Goal: Task Accomplishment & Management: Manage account settings

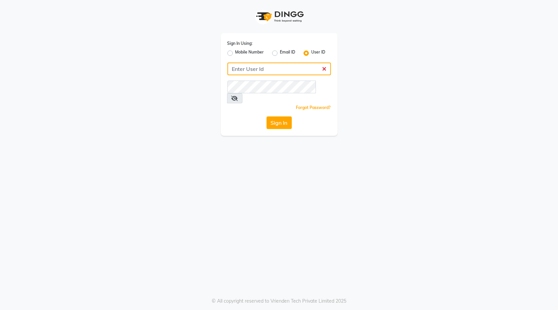
type input "blackexpress"
click at [280, 116] on button "Sign In" at bounding box center [278, 122] width 25 height 13
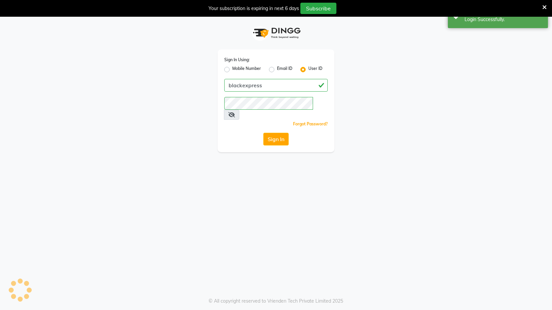
select select "service"
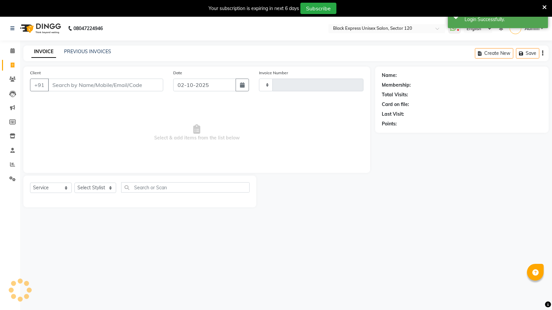
type input "4467"
select select "7082"
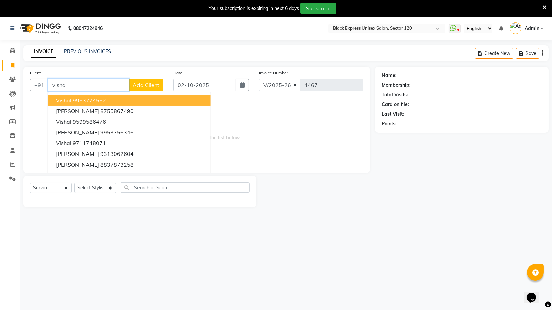
click at [95, 85] on input "visha" at bounding box center [88, 84] width 81 height 13
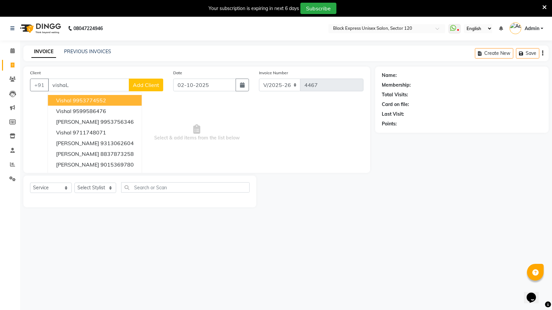
click at [179, 117] on span "Select & add items from the list below" at bounding box center [197, 132] width 334 height 67
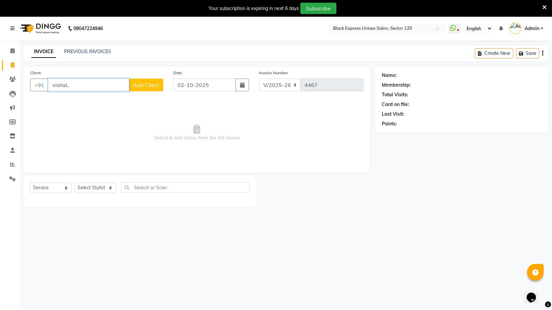
click at [87, 90] on input "vishaL" at bounding box center [88, 84] width 81 height 13
type input "888"
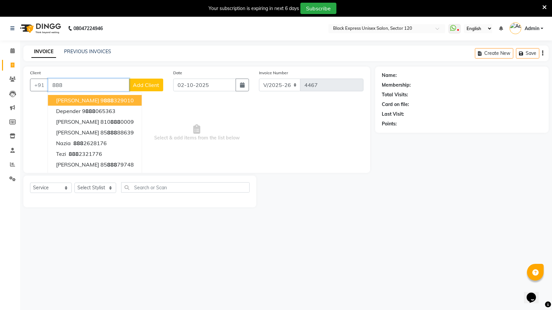
click at [87, 90] on input "888" at bounding box center [88, 84] width 81 height 13
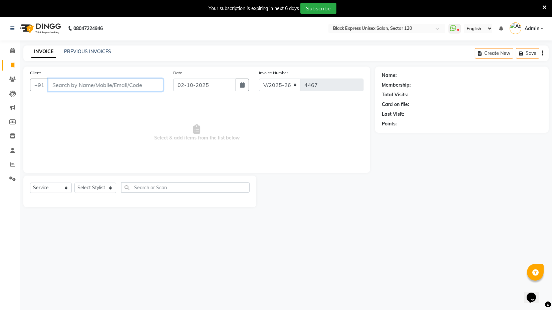
click at [99, 84] on input "Client" at bounding box center [105, 84] width 115 height 13
click at [97, 186] on select "Select Stylist ASIF DEEPA FAISAL maahi Manager [PERSON_NAME] [PERSON_NAME] [PER…" at bounding box center [95, 187] width 42 height 10
click at [100, 86] on input "Client" at bounding box center [105, 84] width 115 height 13
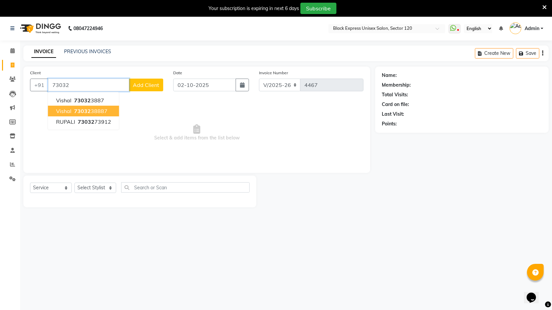
click at [99, 109] on ngb-highlight "73032 38887" at bounding box center [90, 111] width 35 height 7
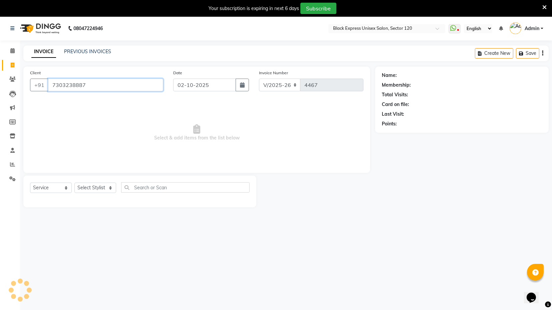
type input "7303238887"
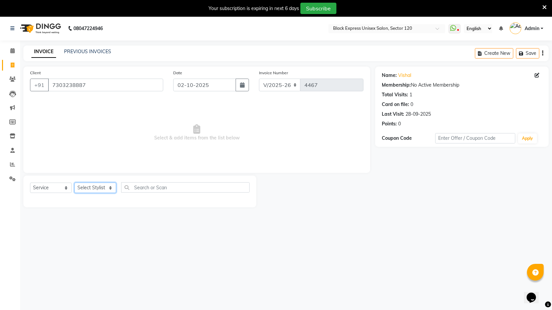
click at [91, 189] on select "Select Stylist ASIF DEEPA FAISAL maahi Manager [PERSON_NAME] [PERSON_NAME] [PER…" at bounding box center [95, 187] width 42 height 10
select select "87608"
click at [74, 182] on select "Select Stylist ASIF DEEPA FAISAL maahi Manager [PERSON_NAME] [PERSON_NAME] [PER…" at bounding box center [95, 187] width 42 height 10
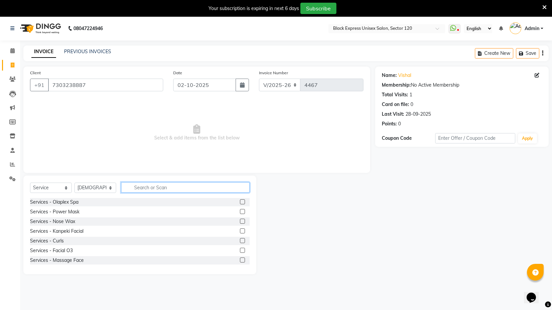
click at [158, 188] on input "text" at bounding box center [185, 187] width 129 height 10
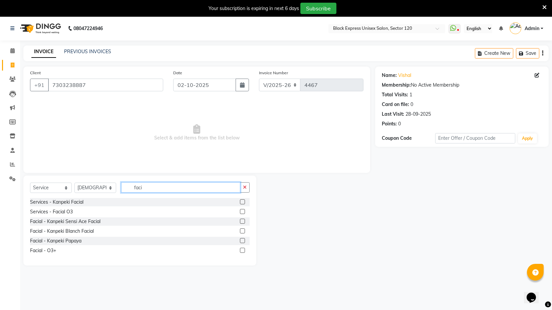
type input "faci"
click at [243, 210] on label at bounding box center [242, 211] width 5 height 5
click at [243, 210] on input "checkbox" at bounding box center [242, 211] width 4 height 4
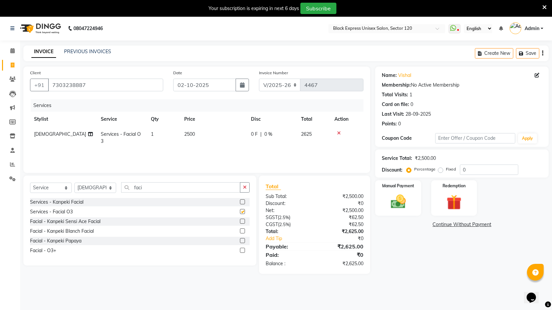
checkbox input "false"
click at [394, 195] on img at bounding box center [398, 201] width 25 height 18
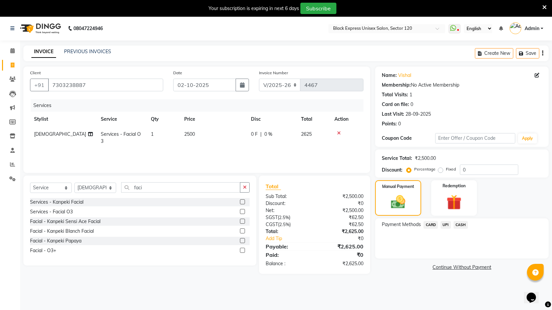
click at [446, 224] on span "UPI" at bounding box center [446, 225] width 10 height 8
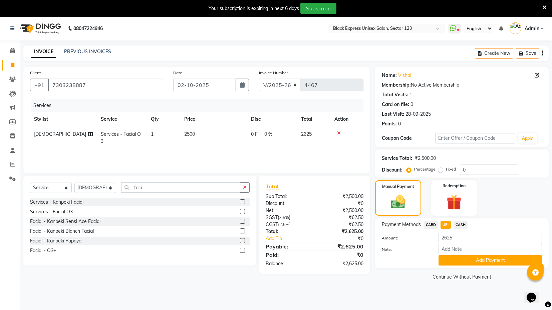
click at [462, 257] on button "Add Payment" at bounding box center [491, 260] width 104 height 10
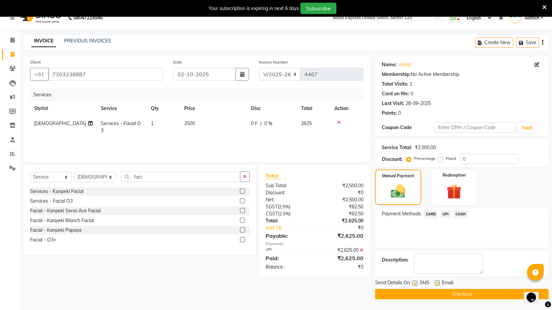
scroll to position [16, 0]
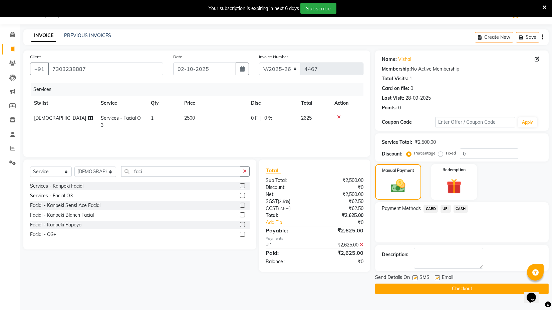
click at [460, 288] on button "Checkout" at bounding box center [462, 288] width 174 height 10
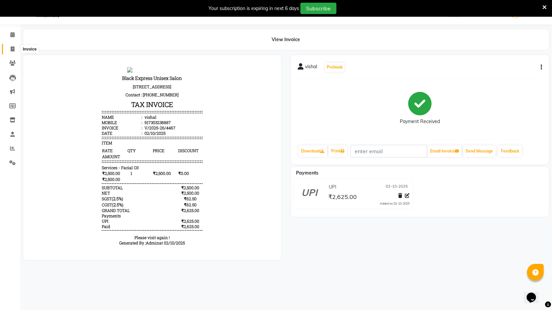
click at [11, 49] on icon at bounding box center [13, 48] width 4 height 5
select select "service"
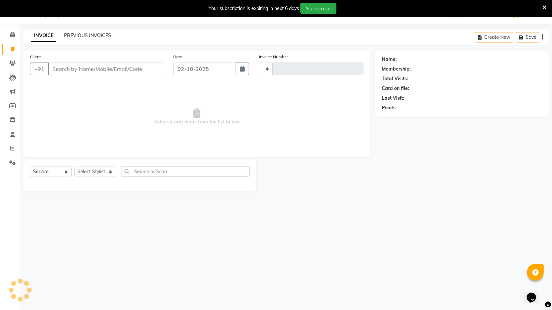
click at [87, 33] on link "PREVIOUS INVOICES" at bounding box center [87, 35] width 47 height 6
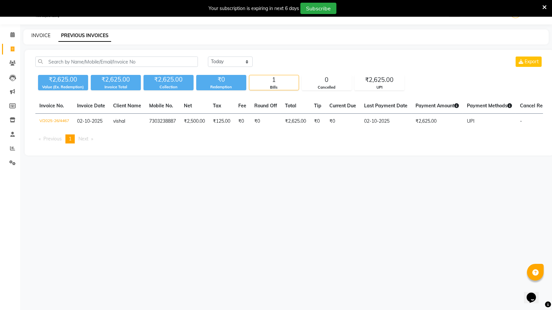
click at [33, 36] on link "INVOICE" at bounding box center [40, 35] width 19 height 6
select select "service"
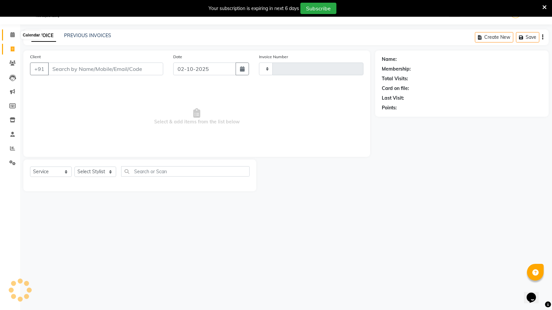
type input "4468"
select select "7082"
click at [84, 30] on div "INVOICE PREVIOUS INVOICES Create New Save" at bounding box center [286, 37] width 526 height 16
click at [84, 37] on link "PREVIOUS INVOICES" at bounding box center [87, 35] width 47 height 6
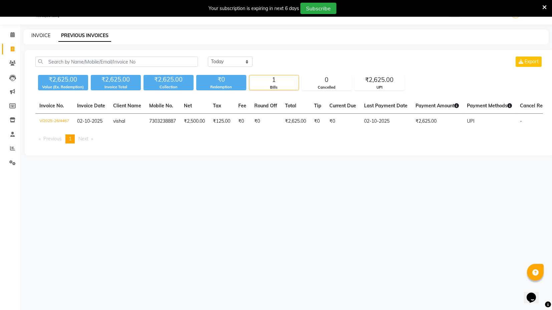
click at [43, 37] on link "INVOICE" at bounding box center [40, 35] width 19 height 6
select select "service"
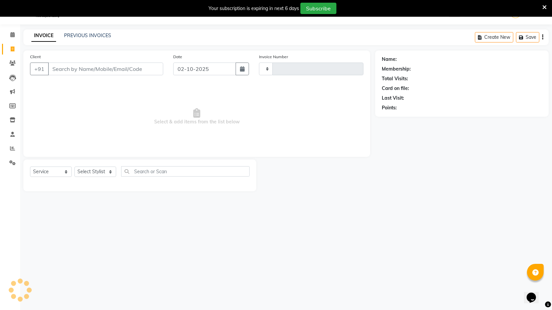
type input "4468"
select select "7082"
click at [89, 33] on link "PREVIOUS INVOICES" at bounding box center [87, 35] width 47 height 6
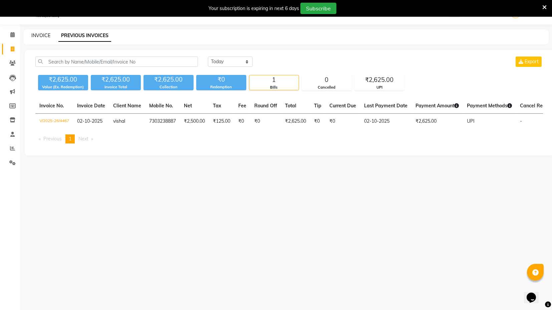
click at [38, 33] on link "INVOICE" at bounding box center [40, 35] width 19 height 6
select select "service"
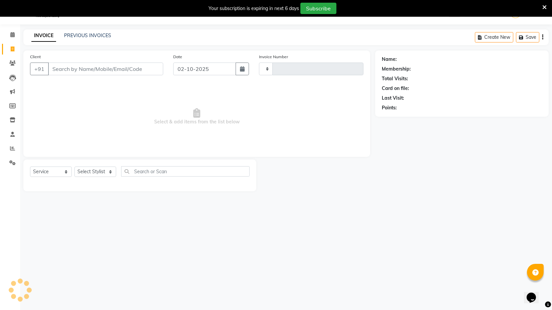
type input "4468"
select select "7082"
click at [79, 35] on link "PREVIOUS INVOICES" at bounding box center [87, 35] width 47 height 6
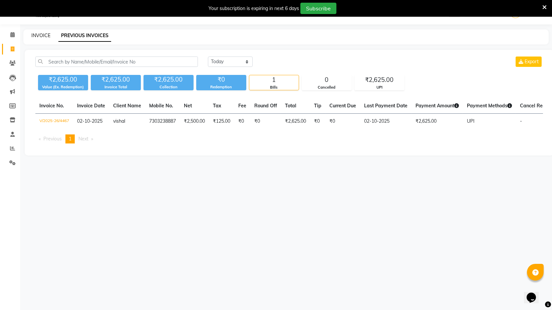
click at [41, 35] on link "INVOICE" at bounding box center [40, 35] width 19 height 6
select select "7082"
select select "service"
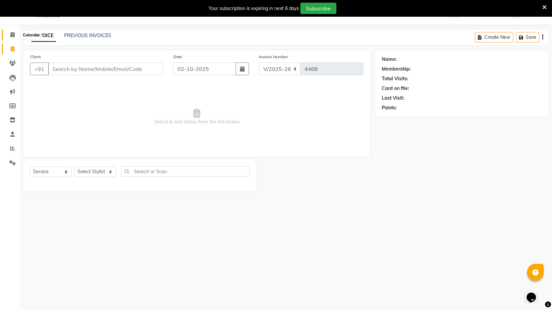
click at [14, 35] on icon at bounding box center [12, 34] width 4 height 5
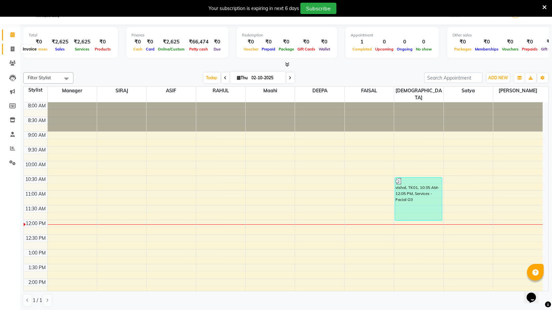
click at [15, 48] on span at bounding box center [13, 49] width 12 height 8
select select "7082"
select select "service"
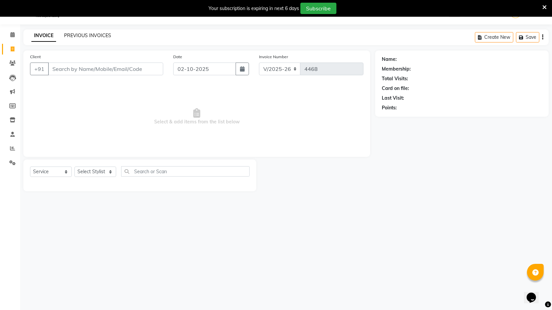
click at [85, 34] on link "PREVIOUS INVOICES" at bounding box center [87, 35] width 47 height 6
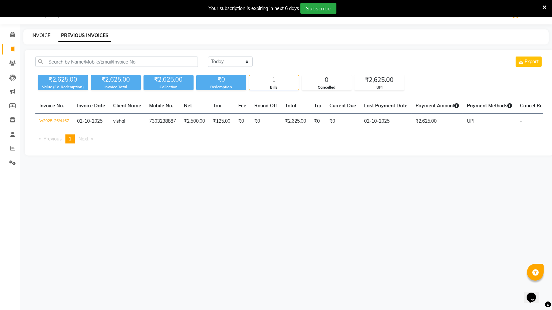
click at [45, 37] on link "INVOICE" at bounding box center [40, 35] width 19 height 6
select select "service"
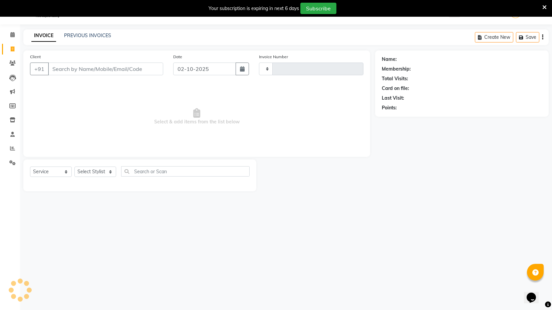
type input "4468"
select select "7082"
click at [106, 75] on div "Client +91" at bounding box center [96, 66] width 143 height 27
click at [106, 71] on input "Client" at bounding box center [105, 68] width 115 height 13
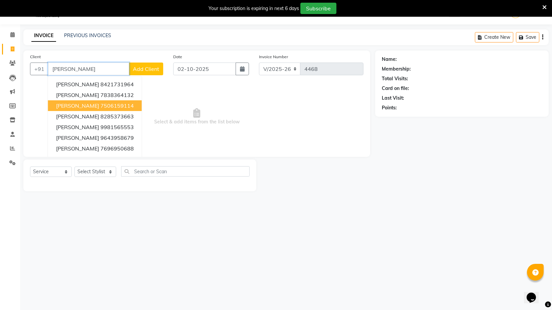
click at [106, 104] on ngb-highlight "7506159114" at bounding box center [117, 105] width 33 height 7
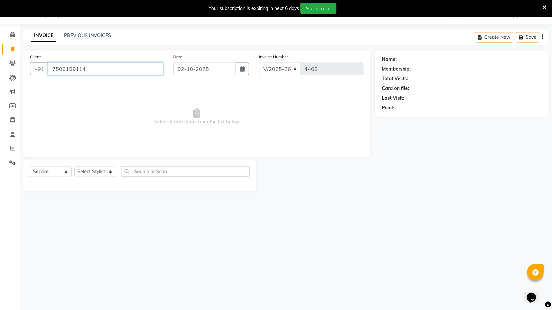
type input "7506159114"
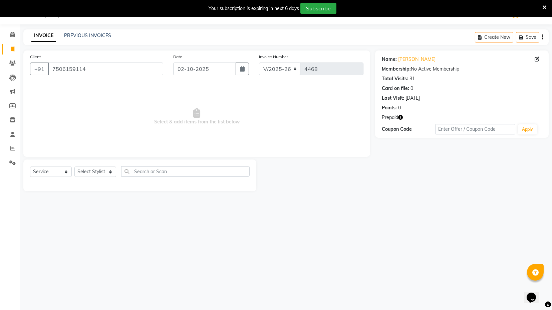
click at [401, 119] on icon "button" at bounding box center [400, 117] width 5 height 5
click at [215, 111] on span "Select & add items from the list below" at bounding box center [197, 116] width 334 height 67
click at [102, 172] on select "Select Stylist ASIF DEEPA FAISAL maahi Manager [PERSON_NAME] [PERSON_NAME] [PER…" at bounding box center [95, 171] width 42 height 10
click at [44, 173] on select "Select Service Product Membership Package Voucher Prepaid Gift Card" at bounding box center [51, 171] width 42 height 10
select select "P"
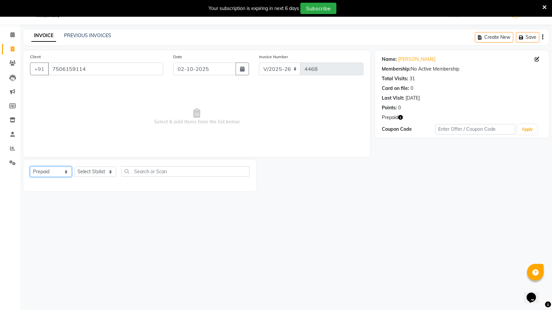
click at [30, 166] on select "Select Service Product Membership Package Voucher Prepaid Gift Card" at bounding box center [51, 171] width 42 height 10
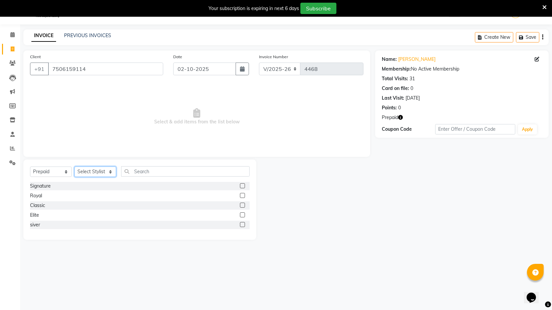
drag, startPoint x: 105, startPoint y: 166, endPoint x: 103, endPoint y: 172, distance: 6.7
click at [105, 166] on select "Select Stylist ASIF DEEPA FAISAL maahi Manager [PERSON_NAME] [PERSON_NAME] [PER…" at bounding box center [95, 171] width 42 height 10
select select "58971"
click at [74, 166] on select "Select Stylist ASIF DEEPA FAISAL maahi Manager [PERSON_NAME] [PERSON_NAME] [PER…" at bounding box center [95, 171] width 42 height 10
click at [242, 185] on label at bounding box center [242, 185] width 5 height 5
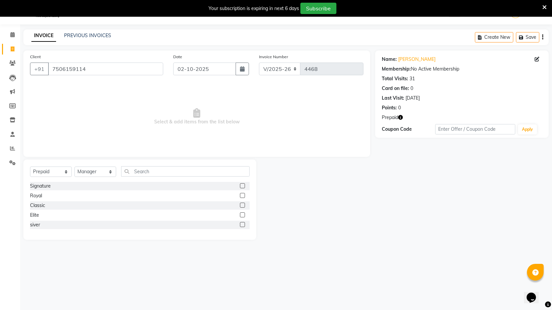
click at [242, 185] on input "checkbox" at bounding box center [242, 186] width 4 height 4
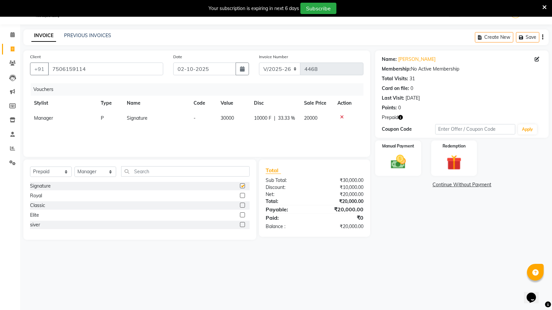
checkbox input "false"
click at [243, 194] on label at bounding box center [242, 195] width 5 height 5
click at [243, 194] on input "checkbox" at bounding box center [242, 195] width 4 height 4
checkbox input "false"
click at [241, 204] on label at bounding box center [242, 204] width 5 height 5
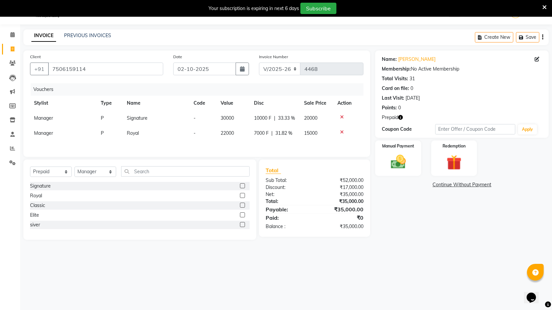
click at [241, 204] on input "checkbox" at bounding box center [242, 205] width 4 height 4
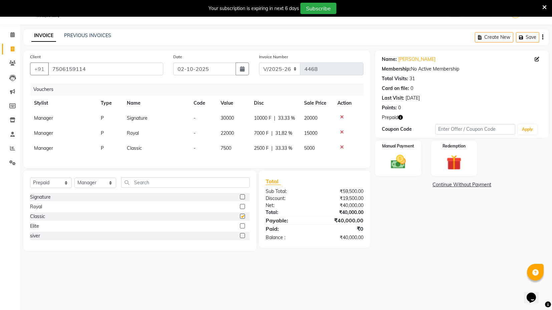
checkbox input "false"
click at [243, 228] on label at bounding box center [242, 225] width 5 height 5
click at [243, 228] on input "checkbox" at bounding box center [242, 226] width 4 height 4
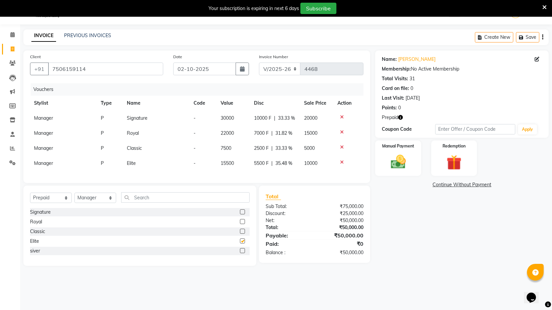
checkbox input "false"
click at [243, 253] on label at bounding box center [242, 250] width 5 height 5
click at [243, 253] on input "checkbox" at bounding box center [242, 250] width 4 height 4
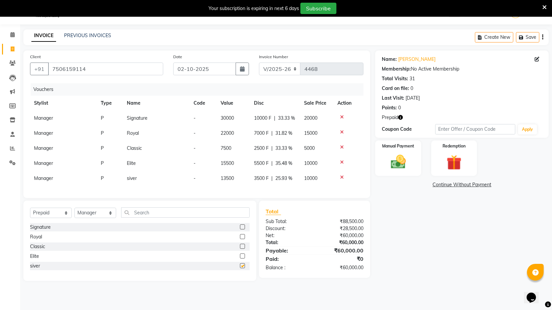
checkbox input "false"
click at [341, 115] on icon at bounding box center [342, 117] width 4 height 5
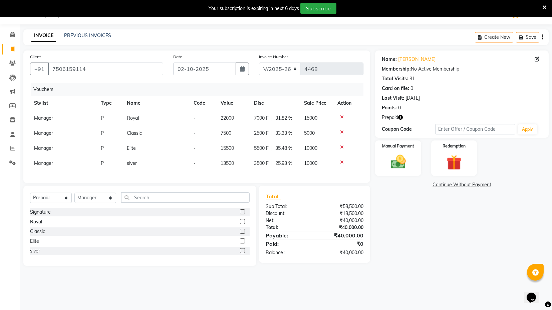
click at [341, 115] on icon at bounding box center [342, 117] width 4 height 5
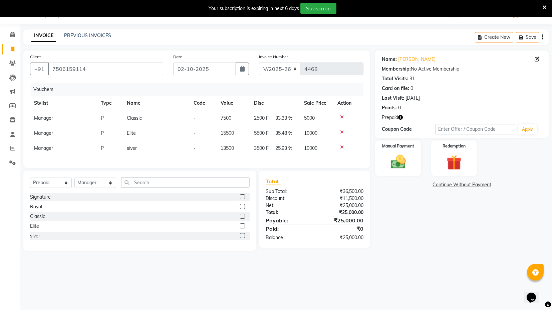
click at [341, 115] on icon at bounding box center [342, 117] width 4 height 5
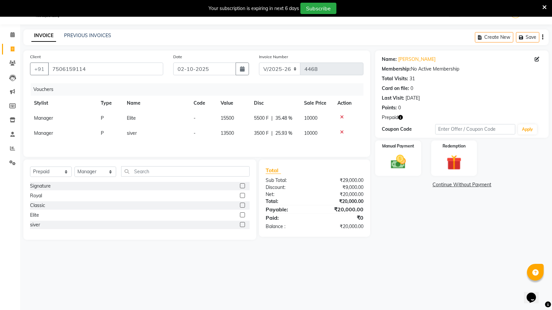
click at [341, 115] on icon at bounding box center [342, 117] width 4 height 5
click at [403, 115] on icon "button" at bounding box center [400, 117] width 5 height 5
click at [412, 105] on div "Points: 0" at bounding box center [462, 107] width 160 height 7
click at [454, 158] on img at bounding box center [453, 162] width 25 height 19
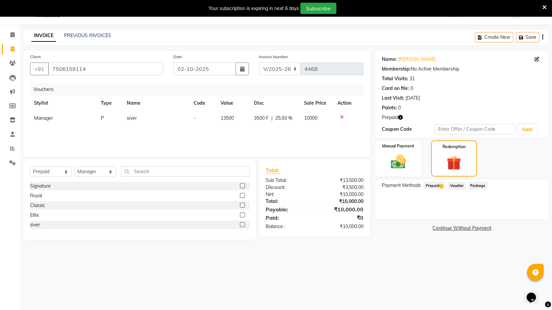
drag, startPoint x: 436, startPoint y: 184, endPoint x: 449, endPoint y: 189, distance: 14.3
click at [436, 184] on span "Prepaid 1" at bounding box center [435, 186] width 22 height 8
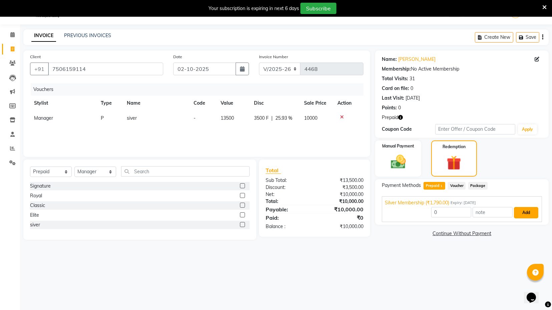
click at [529, 208] on button "Add" at bounding box center [526, 212] width 24 height 11
click at [394, 146] on label "Manual Payment" at bounding box center [398, 145] width 33 height 6
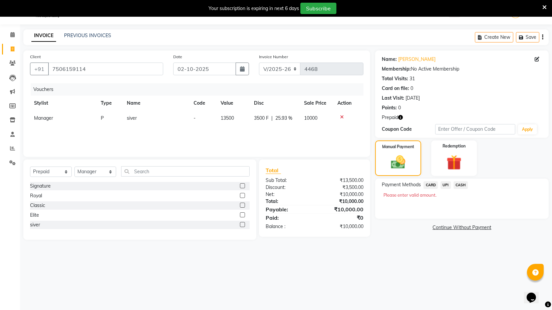
drag, startPoint x: 432, startPoint y: 184, endPoint x: 438, endPoint y: 188, distance: 7.7
click at [434, 184] on span "CARD" at bounding box center [431, 185] width 14 height 8
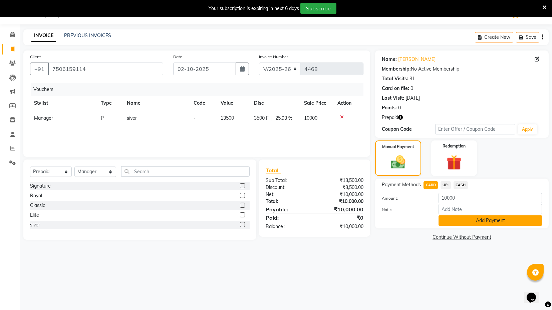
click at [473, 217] on button "Add Payment" at bounding box center [491, 220] width 104 height 10
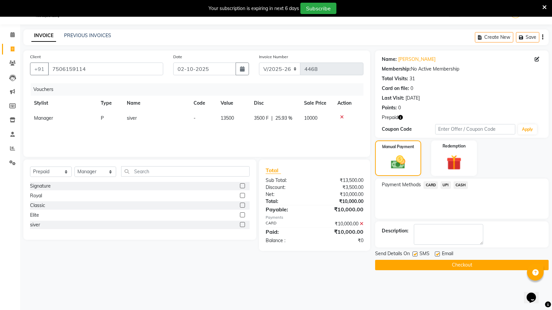
click at [413, 252] on label at bounding box center [415, 253] width 5 height 5
click at [413, 252] on input "checkbox" at bounding box center [415, 254] width 4 height 4
checkbox input "false"
click at [438, 255] on div at bounding box center [437, 254] width 4 height 7
click at [436, 251] on label at bounding box center [437, 253] width 5 height 5
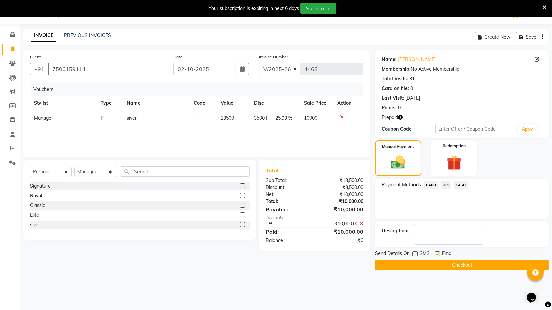
click at [436, 252] on input "checkbox" at bounding box center [437, 254] width 4 height 4
checkbox input "false"
click at [425, 262] on button "Checkout" at bounding box center [462, 264] width 174 height 10
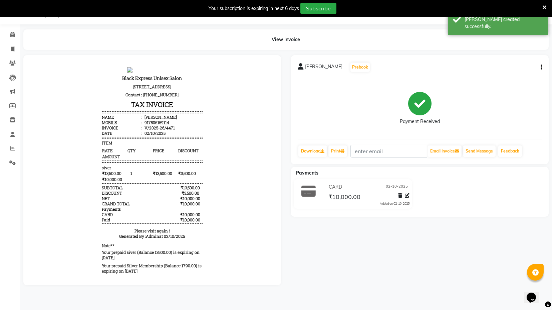
click at [150, 125] on div "917506159114" at bounding box center [156, 121] width 26 height 5
copy div "917506159114"
click at [15, 44] on link "Invoice" at bounding box center [10, 49] width 16 height 11
select select "service"
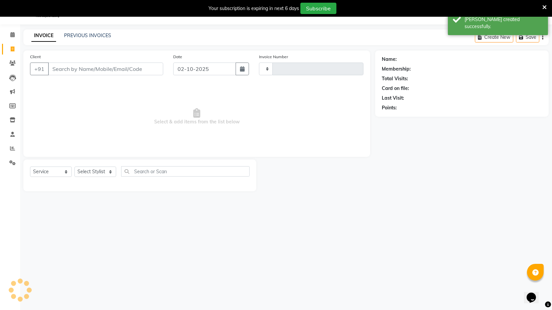
type input "4472"
select select "7082"
click at [67, 67] on input "Client" at bounding box center [105, 68] width 115 height 13
type input "917506159114"
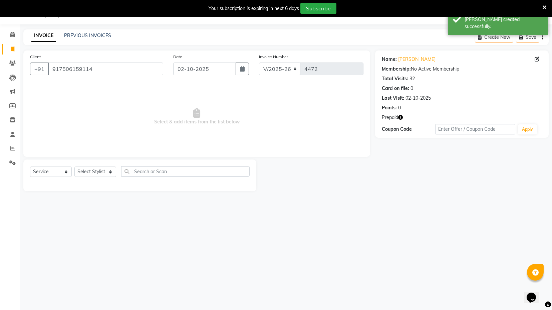
click at [398, 117] on span "Prepaid" at bounding box center [390, 117] width 16 height 7
click at [400, 117] on icon "button" at bounding box center [400, 117] width 5 height 5
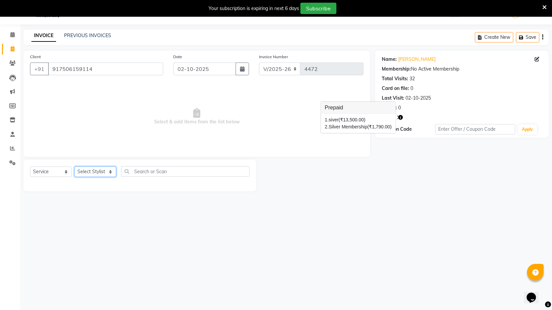
click at [96, 168] on select "Select Stylist ASIF DEEPA FAISAL maahi Manager [PERSON_NAME] [PERSON_NAME] [PER…" at bounding box center [95, 171] width 42 height 10
click at [74, 166] on select "Select Stylist ASIF DEEPA FAISAL maahi Manager [PERSON_NAME] [PERSON_NAME] [PER…" at bounding box center [95, 171] width 42 height 10
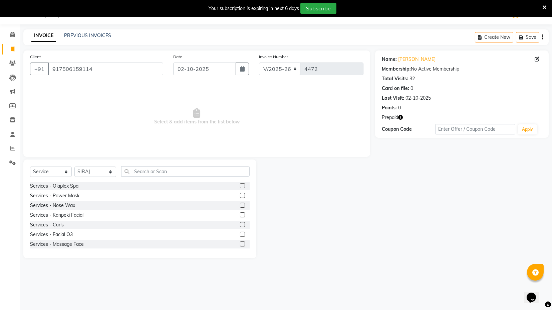
click at [103, 252] on div "Select Service Product Membership Package Voucher Prepaid Gift Card Select Styl…" at bounding box center [139, 208] width 233 height 99
click at [101, 170] on select "Select Stylist ASIF DEEPA FAISAL maahi Manager [PERSON_NAME] [PERSON_NAME] [PER…" at bounding box center [95, 171] width 42 height 10
select select "87608"
click at [74, 166] on select "Select Stylist ASIF DEEPA FAISAL maahi Manager [PERSON_NAME] [PERSON_NAME] [PER…" at bounding box center [95, 171] width 42 height 10
click at [152, 165] on div "Select Service Product Membership Package Voucher Prepaid Gift Card Select Styl…" at bounding box center [139, 208] width 233 height 99
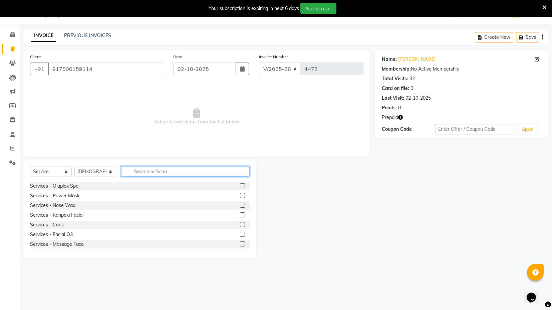
click at [153, 172] on input "text" at bounding box center [185, 171] width 129 height 10
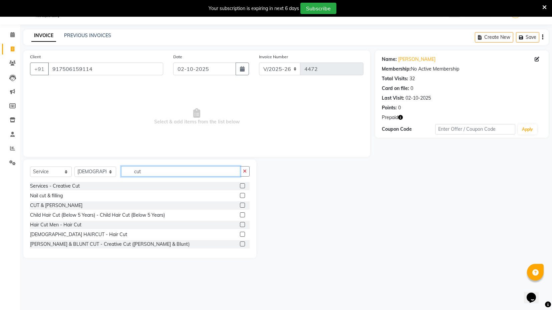
type input "cut"
click at [240, 205] on label at bounding box center [242, 204] width 5 height 5
click at [240, 205] on input "checkbox" at bounding box center [242, 205] width 4 height 4
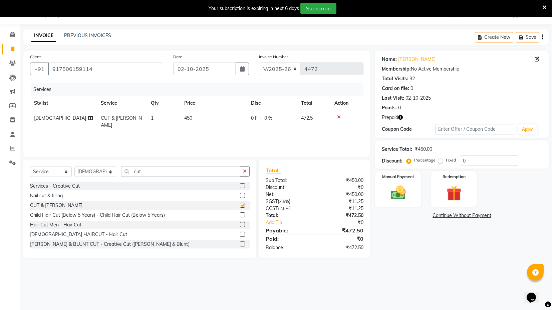
checkbox input "false"
click at [199, 121] on td "450" at bounding box center [213, 122] width 67 height 22
select select "87608"
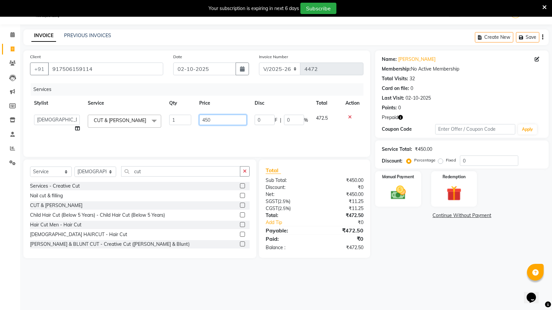
click at [205, 118] on input "450" at bounding box center [222, 120] width 47 height 10
type input "550"
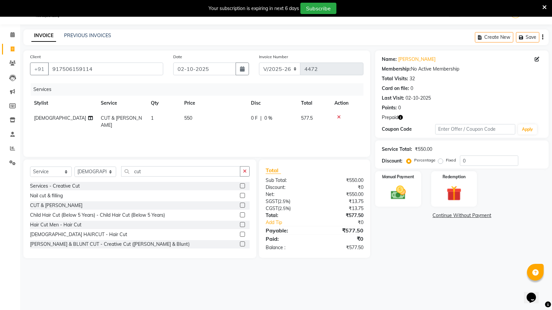
click at [208, 142] on div "Services Stylist Service Qty Price Disc Total Action SHAFI CUT & [PERSON_NAME] …" at bounding box center [197, 116] width 334 height 67
click at [449, 190] on img at bounding box center [453, 192] width 25 height 19
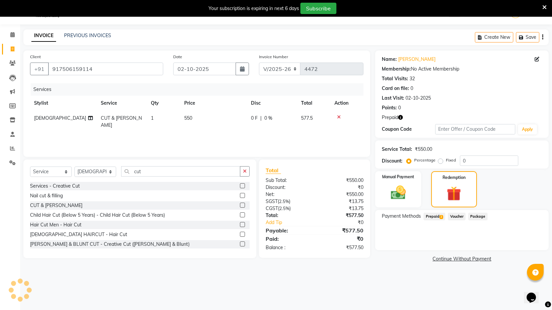
click at [434, 217] on span "Prepaid 2" at bounding box center [435, 216] width 22 height 8
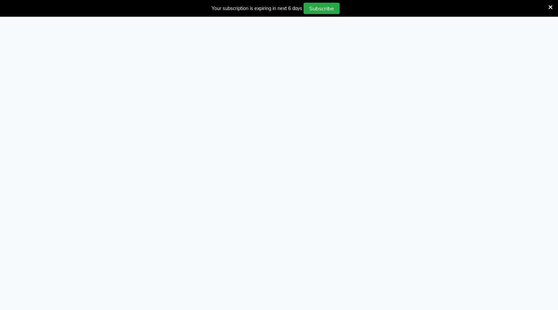
select select "7082"
select select "service"
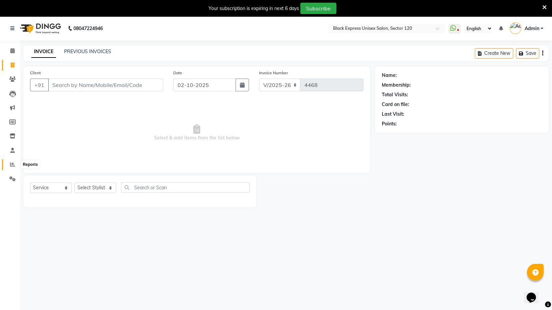
click at [12, 162] on icon at bounding box center [12, 164] width 5 height 5
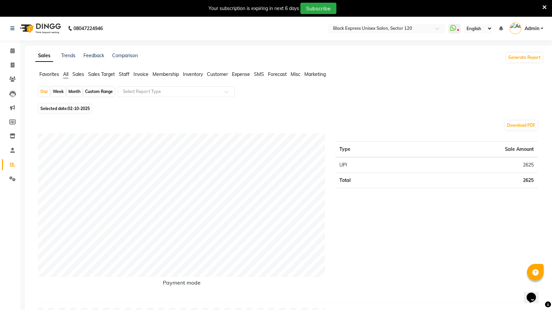
click at [125, 74] on span "Staff" at bounding box center [124, 74] width 11 height 6
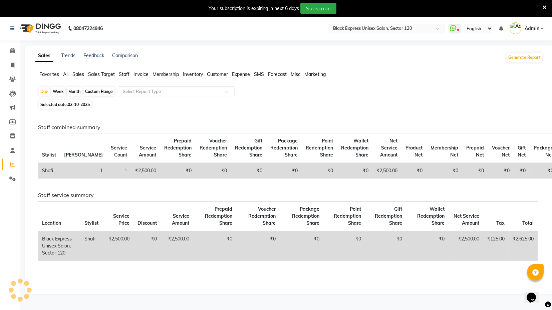
click at [90, 92] on div "Custom Range" at bounding box center [98, 91] width 31 height 9
select select "10"
select select "2025"
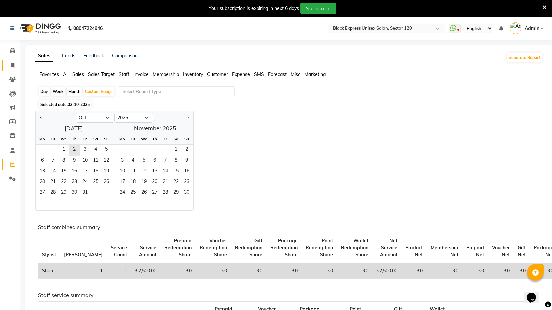
drag, startPoint x: 11, startPoint y: 58, endPoint x: 13, endPoint y: 62, distance: 3.9
click at [13, 62] on li "Invoice" at bounding box center [10, 65] width 20 height 14
drag, startPoint x: 13, startPoint y: 64, endPoint x: 28, endPoint y: 65, distance: 15.0
click at [13, 65] on icon at bounding box center [13, 64] width 4 height 5
select select "service"
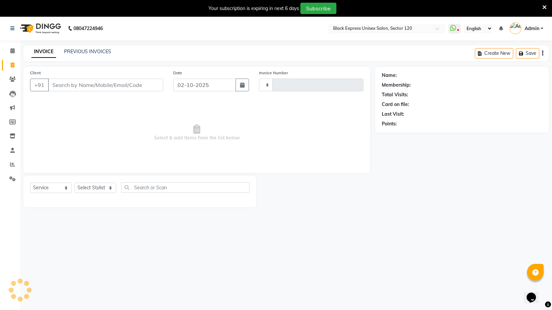
type input "4468"
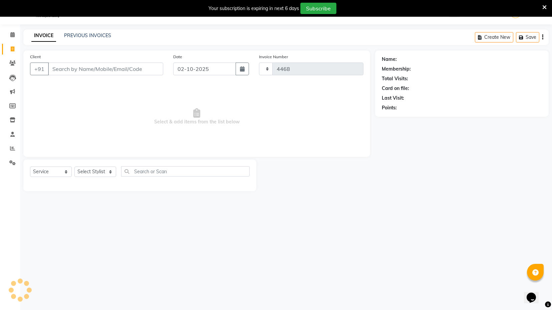
select select "7082"
click at [237, 68] on div "02-10-2025" at bounding box center [211, 68] width 76 height 13
click at [236, 72] on button "button" at bounding box center [242, 68] width 13 height 13
select select "10"
select select "2025"
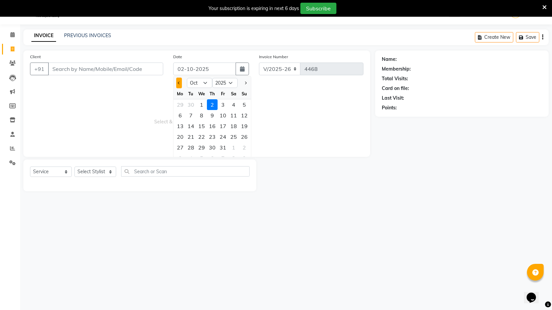
click at [176, 85] on button "Previous month" at bounding box center [179, 82] width 6 height 11
select select "9"
click at [235, 104] on div "6" at bounding box center [233, 104] width 11 height 11
type input "06-09-2025"
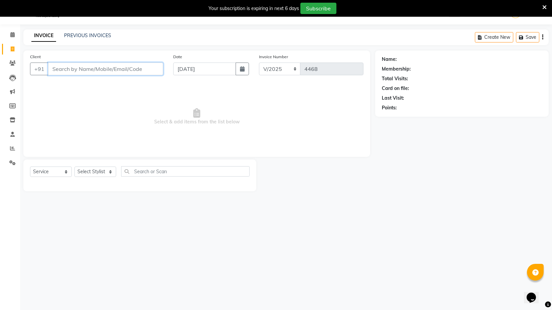
click at [76, 67] on input "Client" at bounding box center [105, 68] width 115 height 13
click at [69, 66] on input "Client" at bounding box center [105, 68] width 115 height 13
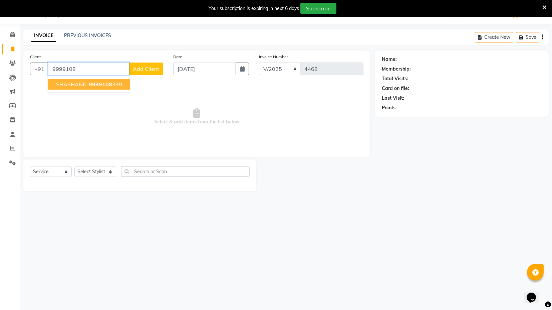
click at [80, 84] on span "SHASHANK" at bounding box center [71, 84] width 30 height 7
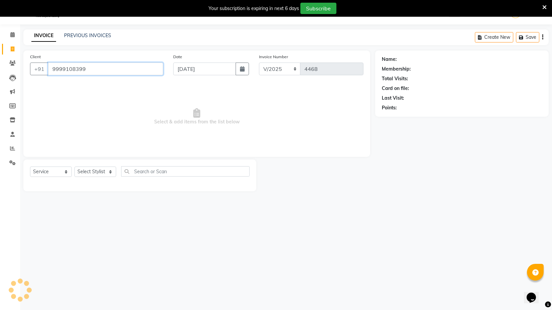
type input "9999108399"
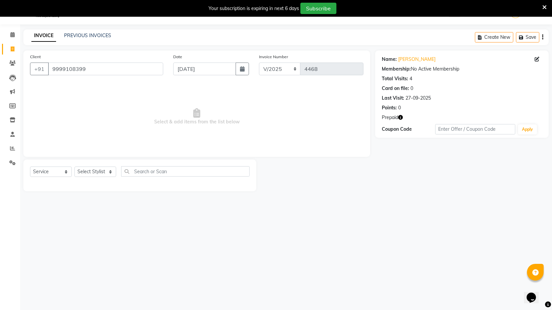
click at [401, 116] on icon "button" at bounding box center [400, 117] width 5 height 5
click at [89, 173] on select "Select Stylist ASIF DEEPA FAISAL maahi Manager [PERSON_NAME] [PERSON_NAME] [PER…" at bounding box center [95, 171] width 42 height 10
select select "74479"
click at [74, 166] on select "Select Stylist ASIF DEEPA FAISAL maahi Manager [PERSON_NAME] [PERSON_NAME] [PER…" at bounding box center [95, 171] width 42 height 10
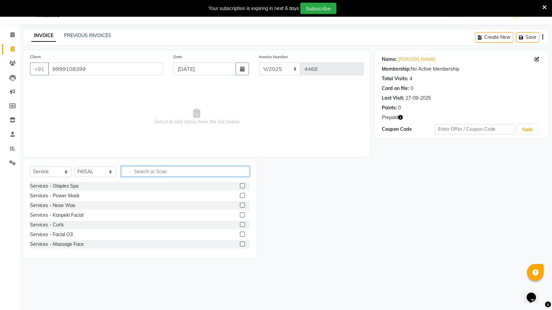
click at [166, 169] on input "text" at bounding box center [185, 171] width 129 height 10
click at [164, 167] on input "text" at bounding box center [185, 171] width 129 height 10
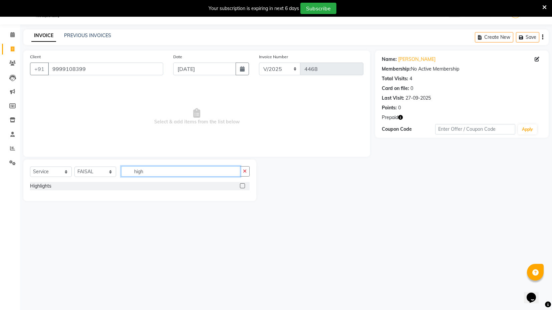
type input "high"
click at [240, 186] on label at bounding box center [242, 185] width 5 height 5
click at [240, 186] on input "checkbox" at bounding box center [242, 186] width 4 height 4
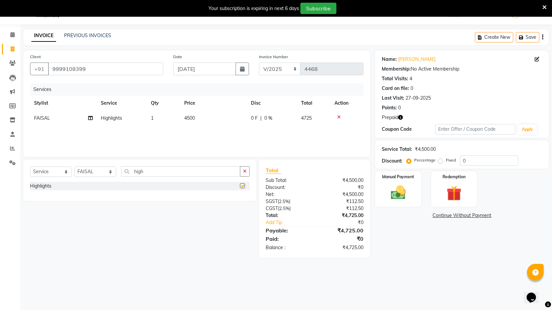
checkbox input "false"
drag, startPoint x: 461, startPoint y: 194, endPoint x: 457, endPoint y: 198, distance: 5.2
click at [461, 194] on img at bounding box center [453, 192] width 25 height 19
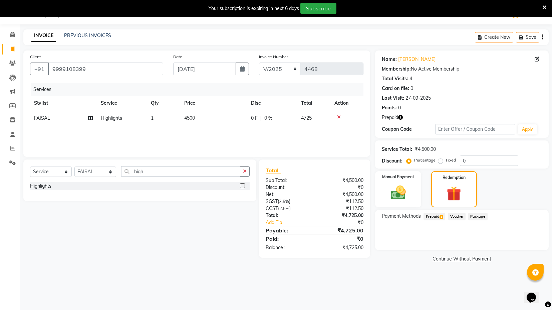
drag, startPoint x: 436, startPoint y: 214, endPoint x: 448, endPoint y: 220, distance: 13.3
click at [438, 215] on span "Prepaid 1" at bounding box center [435, 216] width 22 height 8
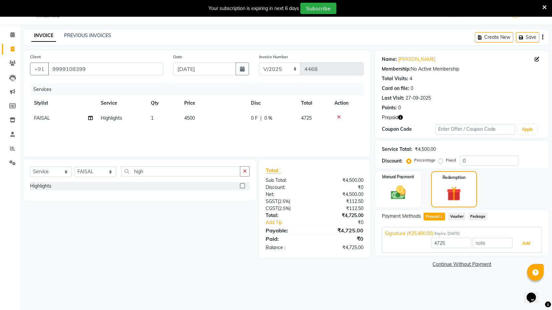
click at [529, 245] on button "Add" at bounding box center [526, 242] width 24 height 11
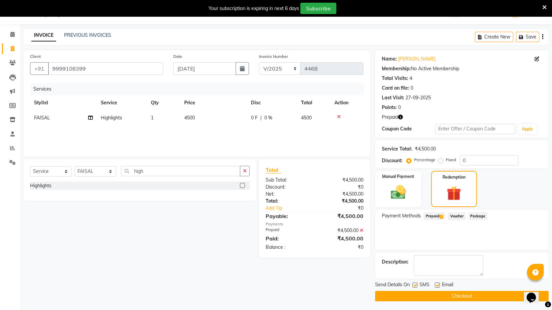
scroll to position [17, 0]
drag, startPoint x: 417, startPoint y: 283, endPoint x: 422, endPoint y: 283, distance: 5.7
click at [417, 283] on label at bounding box center [415, 284] width 5 height 5
click at [417, 283] on input "checkbox" at bounding box center [415, 284] width 4 height 4
checkbox input "false"
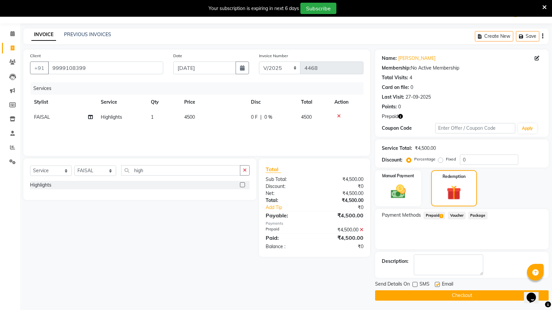
click at [439, 284] on label at bounding box center [437, 284] width 5 height 5
click at [439, 284] on input "checkbox" at bounding box center [437, 284] width 4 height 4
checkbox input "false"
click at [69, 70] on input "9999108399" at bounding box center [105, 67] width 115 height 13
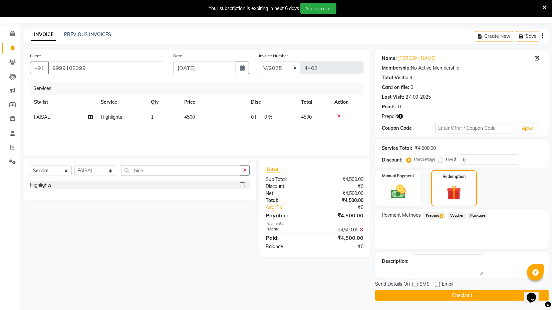
click at [427, 292] on button "Checkout" at bounding box center [462, 295] width 174 height 10
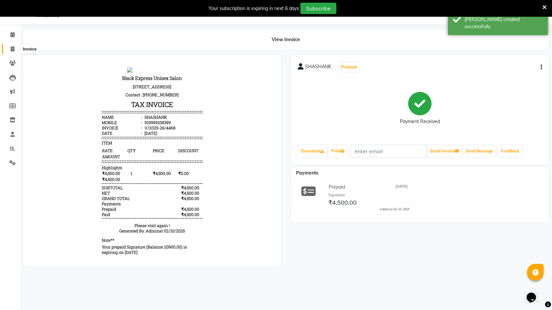
click at [10, 47] on span at bounding box center [13, 49] width 12 height 8
select select "service"
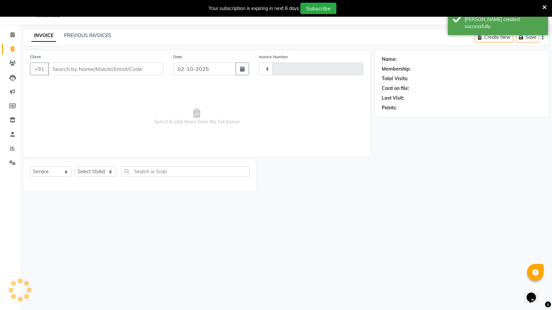
type input "4469"
select select "7082"
click at [70, 65] on input "Client" at bounding box center [105, 68] width 115 height 13
click at [242, 66] on icon "button" at bounding box center [242, 68] width 5 height 5
select select "10"
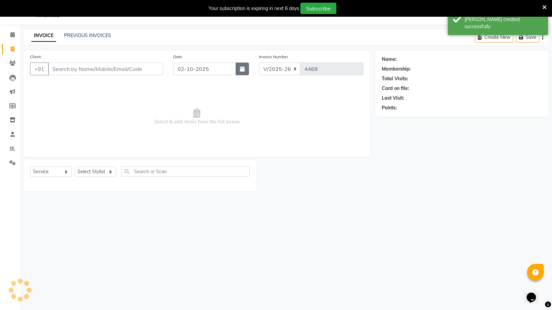
select select "2025"
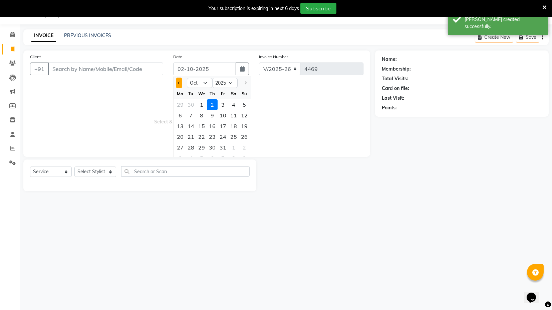
click at [181, 81] on button "Previous month" at bounding box center [179, 82] width 6 height 11
select select "9"
click at [201, 115] on div "10" at bounding box center [201, 115] width 11 height 11
type input "10-09-2025"
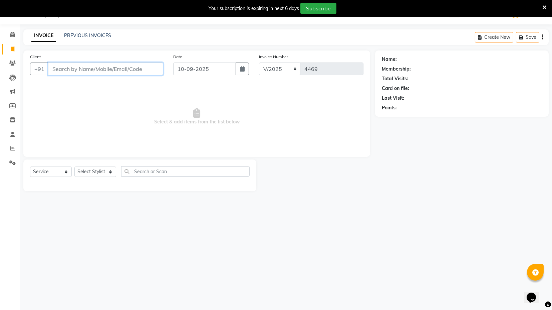
click at [99, 65] on input "Client" at bounding box center [105, 68] width 115 height 13
paste input "9999108399"
type input "9999108399"
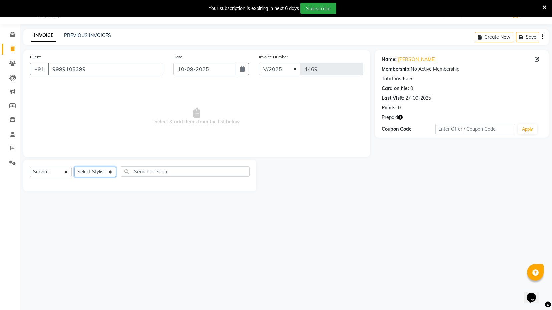
drag, startPoint x: 103, startPoint y: 166, endPoint x: 103, endPoint y: 174, distance: 7.3
click at [103, 168] on select "Select Stylist ASIF DEEPA FAISAL maahi Manager [PERSON_NAME] [PERSON_NAME] [PER…" at bounding box center [95, 171] width 42 height 10
select select "74479"
click at [74, 166] on select "Select Stylist ASIF DEEPA FAISAL maahi Manager [PERSON_NAME] [PERSON_NAME] [PER…" at bounding box center [95, 171] width 42 height 10
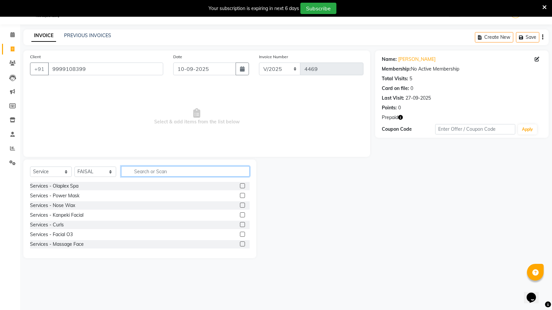
click at [146, 167] on input "text" at bounding box center [185, 171] width 129 height 10
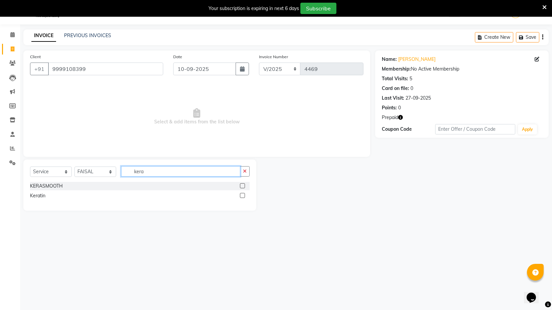
type input "kera"
click at [243, 195] on label at bounding box center [242, 195] width 5 height 5
click at [243, 195] on input "checkbox" at bounding box center [242, 195] width 4 height 4
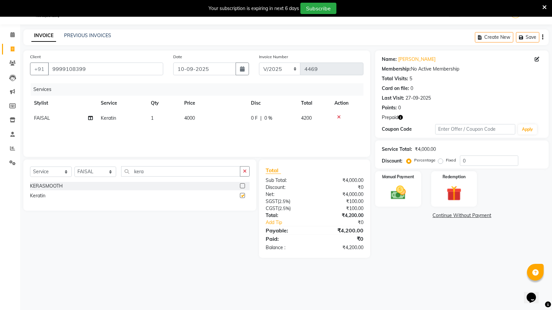
click at [235, 151] on div "Client +91 9999108399 Date 10-09-2025 Invoice Number V/2025 V/2025-26 4469 Serv…" at bounding box center [196, 103] width 347 height 106
checkbox input "false"
click at [454, 190] on img at bounding box center [453, 192] width 25 height 19
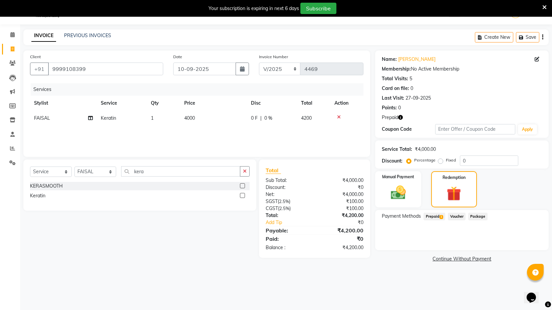
drag, startPoint x: 438, startPoint y: 214, endPoint x: 449, endPoint y: 223, distance: 14.5
click at [439, 214] on span "Prepaid 1" at bounding box center [435, 216] width 22 height 8
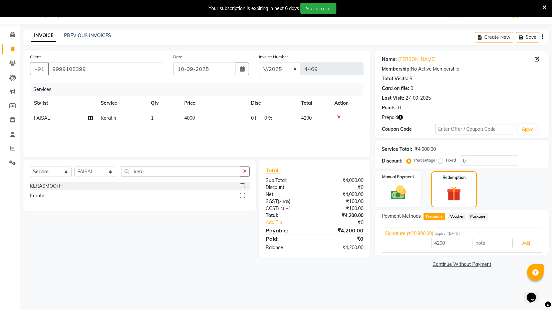
drag, startPoint x: 525, startPoint y: 242, endPoint x: 471, endPoint y: 248, distance: 54.1
click at [525, 243] on button "Add" at bounding box center [526, 242] width 24 height 11
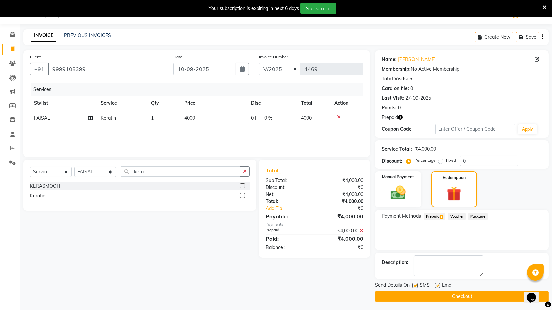
click at [415, 283] on label at bounding box center [415, 285] width 5 height 5
click at [415, 283] on input "checkbox" at bounding box center [415, 285] width 4 height 4
checkbox input "false"
click at [437, 284] on label at bounding box center [437, 285] width 5 height 5
click at [437, 284] on input "checkbox" at bounding box center [437, 285] width 4 height 4
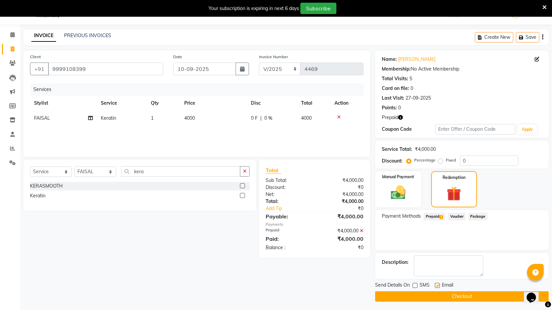
checkbox input "false"
click at [437, 296] on button "Checkout" at bounding box center [462, 296] width 174 height 10
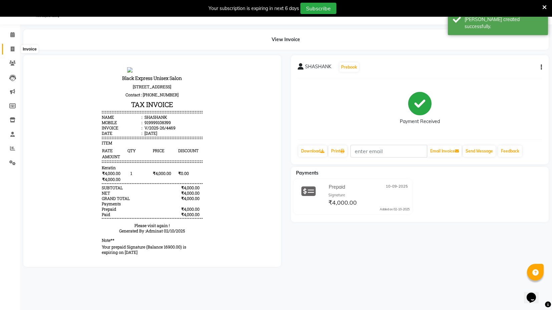
click at [15, 50] on span at bounding box center [13, 49] width 12 height 8
select select "7082"
select select "service"
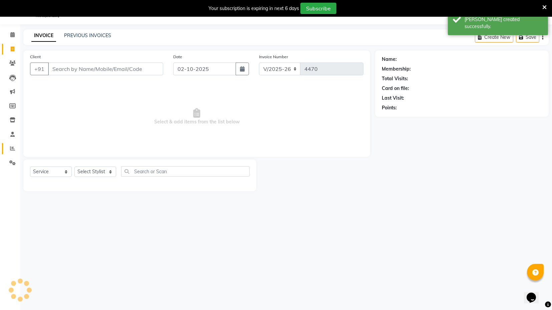
click at [15, 152] on link "Reports" at bounding box center [10, 148] width 16 height 11
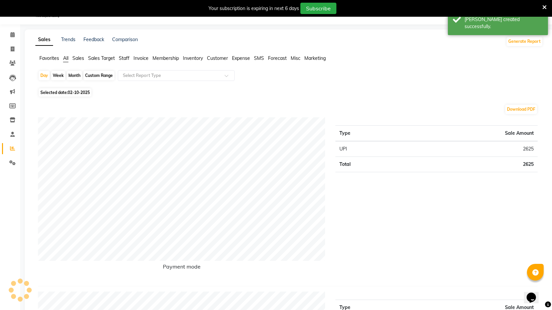
click at [128, 60] on span "Staff" at bounding box center [124, 58] width 11 height 6
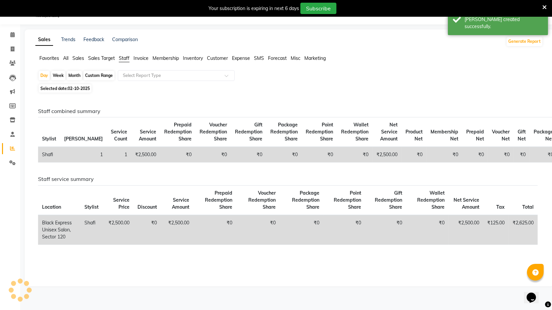
click at [102, 76] on div "Custom Range" at bounding box center [98, 75] width 31 height 9
select select "10"
select select "2025"
click at [78, 75] on div "Month" at bounding box center [74, 75] width 15 height 9
select select "10"
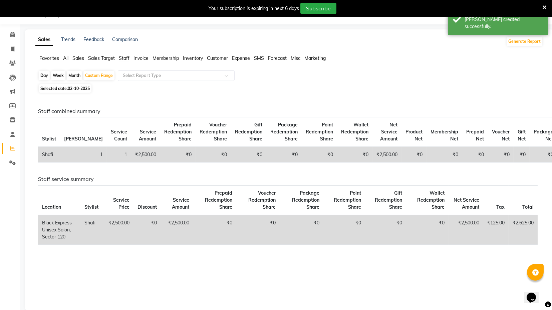
select select "2025"
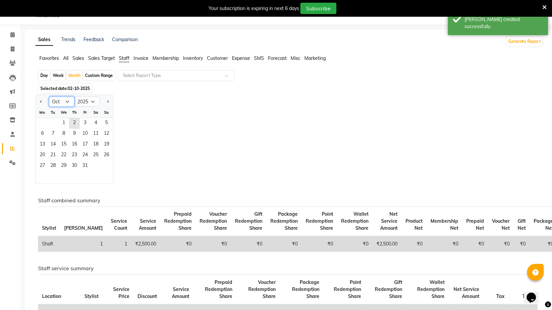
click at [56, 102] on select "Jan Feb Mar Apr May Jun Jul Aug Sep Oct Nov Dec" at bounding box center [61, 102] width 25 height 10
select select "9"
click at [49, 97] on select "Jan Feb Mar Apr May Jun Jul Aug Sep Oct Nov Dec" at bounding box center [61, 102] width 25 height 10
drag, startPoint x: 44, startPoint y: 122, endPoint x: 47, endPoint y: 126, distance: 5.0
click at [44, 122] on span "1" at bounding box center [42, 123] width 11 height 11
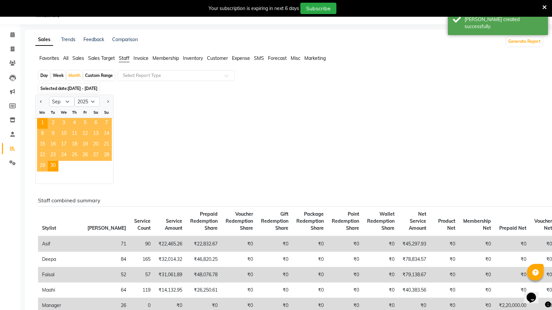
click at [207, 116] on div "Jan Feb Mar Apr May Jun Jul Aug Sep Oct Nov Dec 2015 2016 2017 2018 2019 2020 2…" at bounding box center [289, 139] width 508 height 89
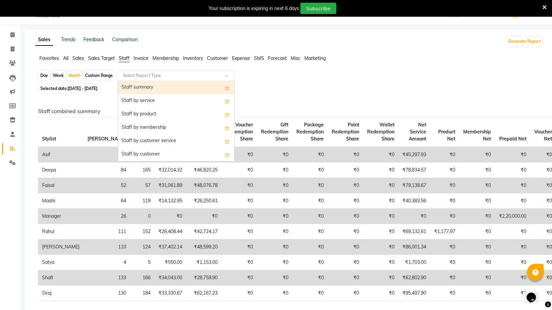
click at [152, 72] on input "text" at bounding box center [170, 75] width 96 height 7
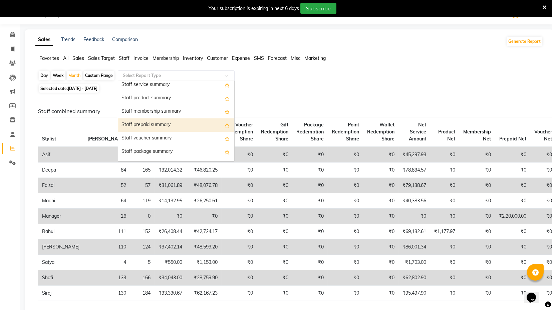
scroll to position [148, 0]
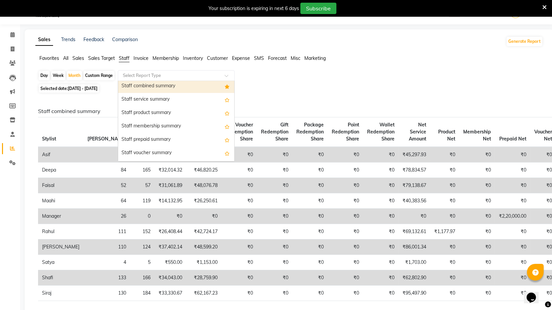
click at [180, 83] on div "Staff combined summary" at bounding box center [176, 85] width 116 height 13
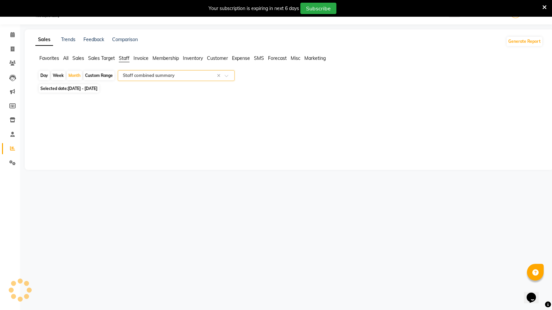
select select "full_report"
select select "csv"
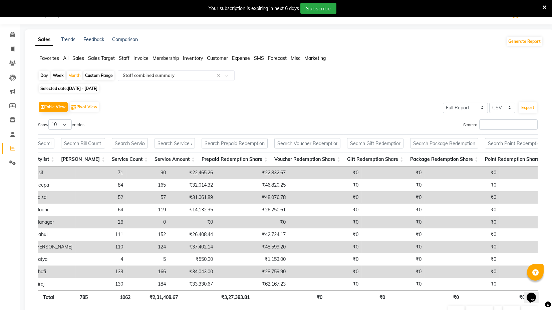
scroll to position [0, 0]
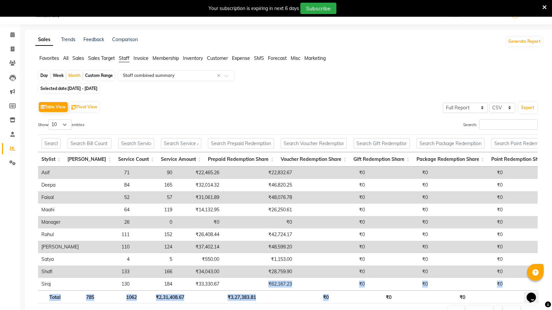
drag, startPoint x: 227, startPoint y: 289, endPoint x: 309, endPoint y: 295, distance: 82.3
click at [326, 297] on div "Stylist Bill Count Service Count Service Amount Prepaid Redemption Share Vouche…" at bounding box center [288, 218] width 500 height 173
click at [281, 301] on th "₹0" at bounding box center [295, 296] width 73 height 13
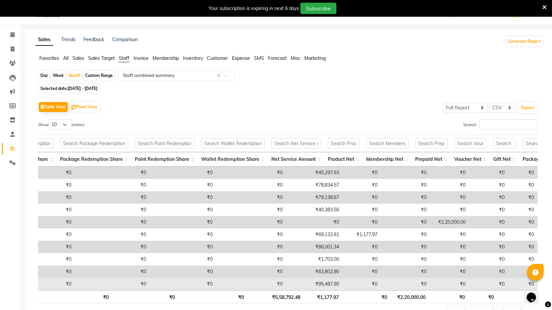
click at [292, 283] on td "₹95,497.90" at bounding box center [314, 283] width 56 height 12
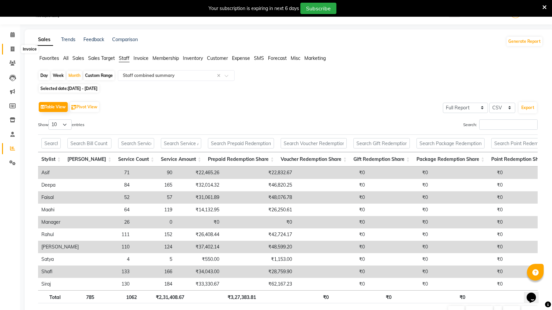
drag, startPoint x: 12, startPoint y: 45, endPoint x: 13, endPoint y: 51, distance: 5.8
click at [12, 45] on span at bounding box center [13, 49] width 12 height 8
select select "service"
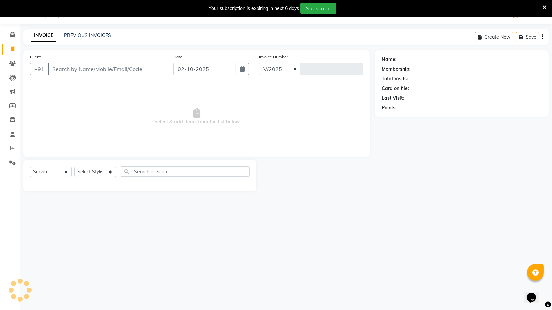
select select "7082"
type input "4470"
click at [242, 68] on icon "button" at bounding box center [242, 68] width 5 height 5
select select "10"
select select "2025"
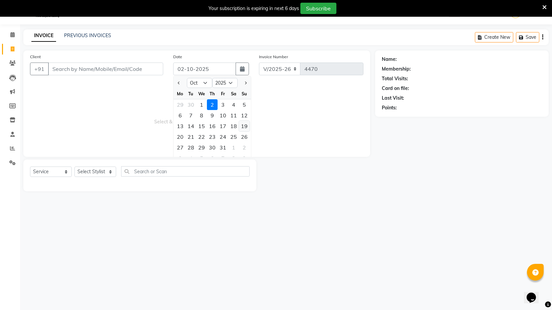
click at [245, 126] on div "19" at bounding box center [244, 126] width 11 height 11
type input "19-10-2025"
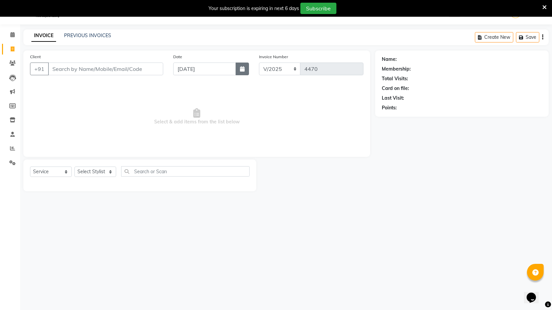
click at [242, 70] on icon "button" at bounding box center [242, 68] width 5 height 5
select select "10"
select select "2025"
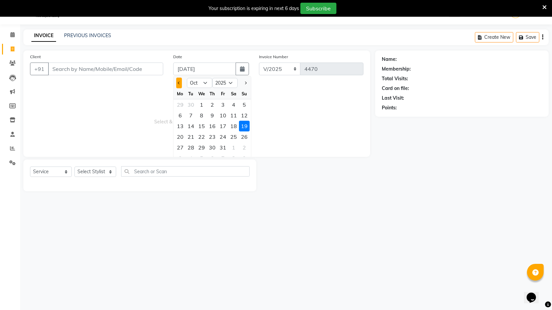
click at [179, 81] on span "Previous month" at bounding box center [179, 82] width 3 height 3
select select "9"
click at [247, 127] on div "21" at bounding box center [244, 126] width 11 height 11
type input "21-09-2025"
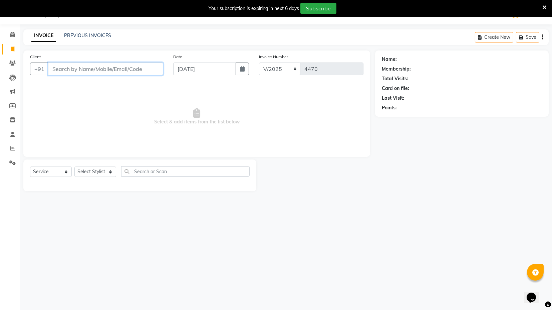
drag, startPoint x: 68, startPoint y: 69, endPoint x: 70, endPoint y: 65, distance: 3.9
click at [68, 68] on input "Client" at bounding box center [105, 68] width 115 height 13
paste input "9999108399"
type input "9999108399"
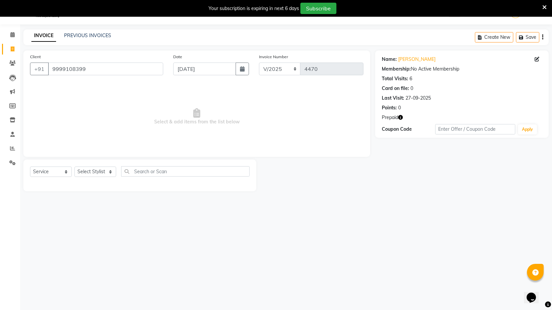
click at [399, 119] on icon "button" at bounding box center [400, 117] width 5 height 5
drag, startPoint x: 98, startPoint y: 166, endPoint x: 98, endPoint y: 175, distance: 9.4
click at [98, 170] on select "Select Stylist ASIF DEEPA FAISAL maahi Manager [PERSON_NAME] [PERSON_NAME] [PER…" at bounding box center [95, 171] width 42 height 10
select select "74479"
click at [74, 166] on select "Select Stylist ASIF DEEPA FAISAL maahi Manager [PERSON_NAME] [PERSON_NAME] [PER…" at bounding box center [95, 171] width 42 height 10
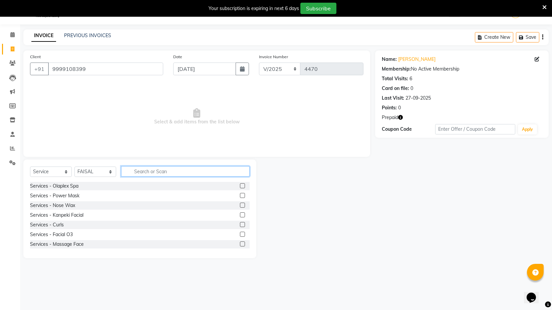
click at [152, 170] on input "text" at bounding box center [185, 171] width 129 height 10
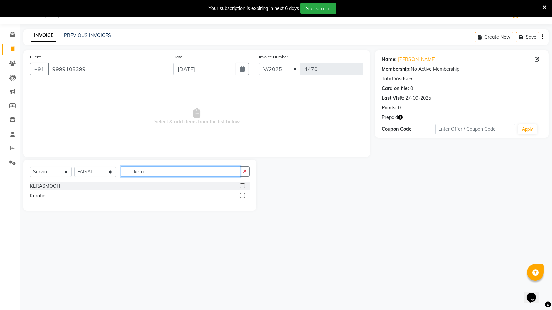
type input "kera"
click at [243, 197] on label at bounding box center [242, 195] width 5 height 5
click at [243, 197] on input "checkbox" at bounding box center [242, 195] width 4 height 4
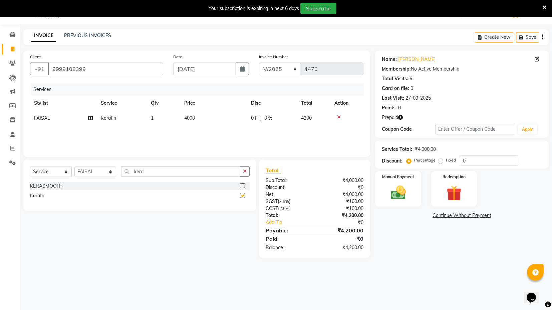
checkbox input "false"
drag, startPoint x: 402, startPoint y: 116, endPoint x: 416, endPoint y: 110, distance: 14.6
click at [402, 116] on icon "button" at bounding box center [400, 117] width 5 height 5
click at [420, 109] on div "Points: 0" at bounding box center [462, 107] width 160 height 7
click at [462, 207] on div "Name: Shashank Membership: No Active Membership Total Visits: 6 Card on file: 0…" at bounding box center [464, 153] width 179 height 207
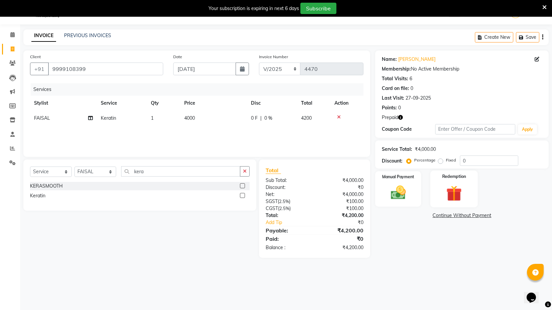
click at [449, 197] on img at bounding box center [453, 192] width 25 height 19
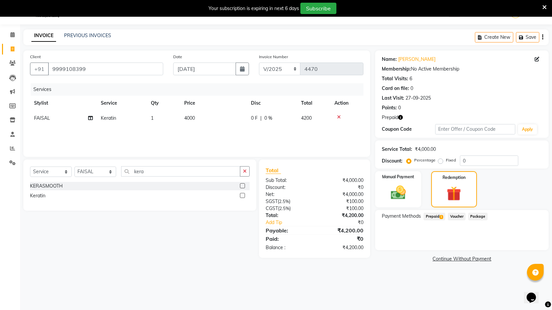
drag, startPoint x: 437, startPoint y: 214, endPoint x: 455, endPoint y: 219, distance: 18.8
click at [445, 215] on span "Prepaid 1" at bounding box center [435, 216] width 22 height 8
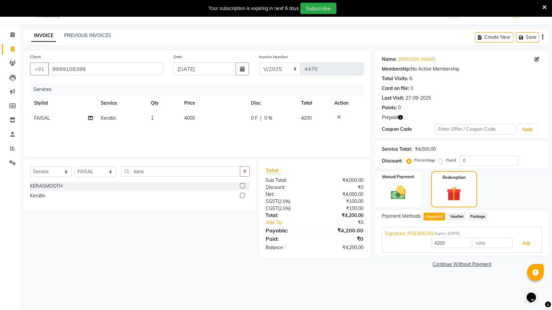
click at [533, 242] on button "Add" at bounding box center [526, 242] width 24 height 11
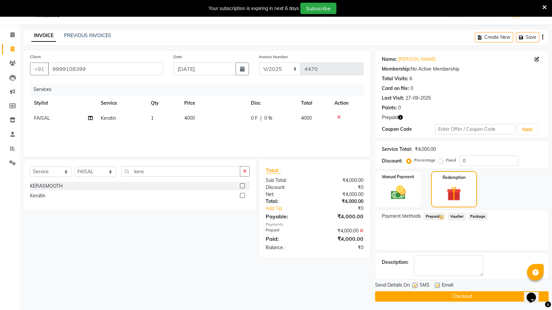
scroll to position [17, 0]
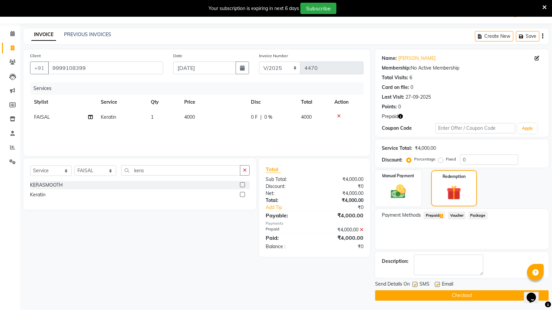
drag, startPoint x: 416, startPoint y: 282, endPoint x: 433, endPoint y: 280, distance: 17.1
click at [418, 281] on div "SMS" at bounding box center [424, 284] width 22 height 8
drag, startPoint x: 415, startPoint y: 281, endPoint x: 425, endPoint y: 281, distance: 10.7
click at [416, 282] on label at bounding box center [415, 284] width 5 height 5
click at [416, 282] on input "checkbox" at bounding box center [415, 284] width 4 height 4
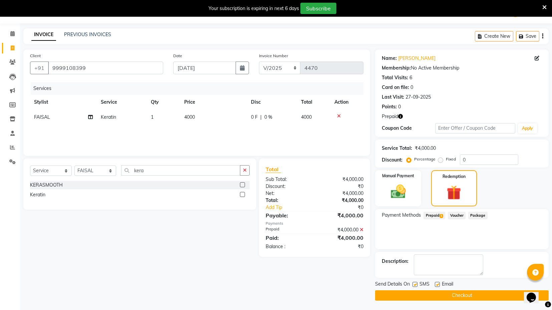
checkbox input "false"
click at [435, 282] on label at bounding box center [437, 284] width 5 height 5
click at [435, 282] on input "checkbox" at bounding box center [437, 284] width 4 height 4
checkbox input "false"
click at [438, 292] on button "Checkout" at bounding box center [462, 295] width 174 height 10
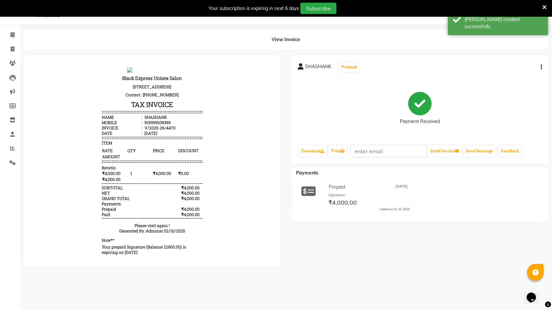
click at [162, 250] on p "Your prepaid Signature (Balance 12900.00) is expiring on 2026-10-19" at bounding box center [152, 248] width 101 height 11
drag, startPoint x: 13, startPoint y: 48, endPoint x: 25, endPoint y: 43, distance: 12.9
click at [13, 48] on icon at bounding box center [13, 48] width 4 height 5
select select "7082"
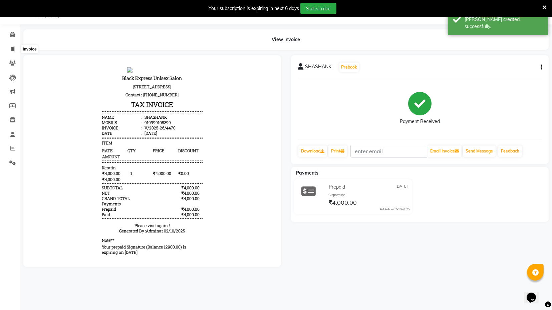
select select "service"
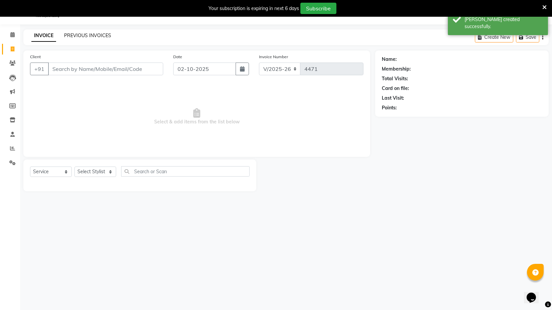
click at [91, 36] on link "PREVIOUS INVOICES" at bounding box center [87, 35] width 47 height 6
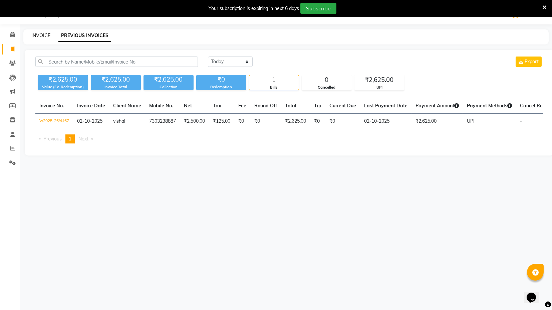
click at [40, 33] on link "INVOICE" at bounding box center [40, 35] width 19 height 6
select select "service"
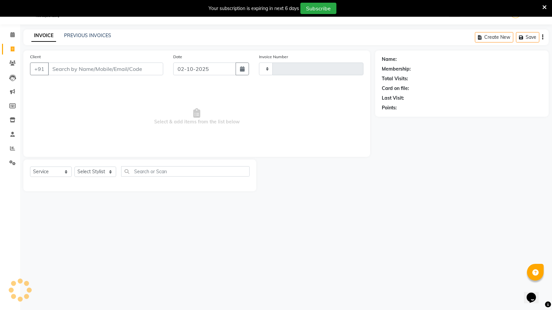
type input "4471"
select select "7082"
click at [14, 149] on icon at bounding box center [12, 148] width 5 height 5
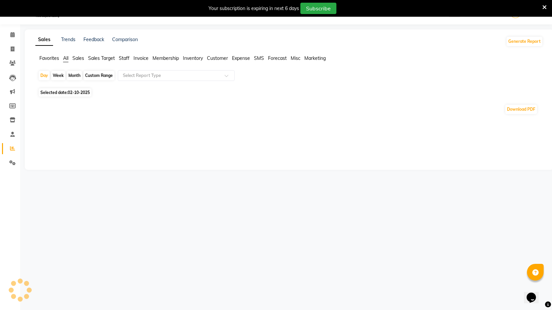
click at [96, 76] on div "Custom Range" at bounding box center [98, 75] width 31 height 9
select select "10"
select select "2025"
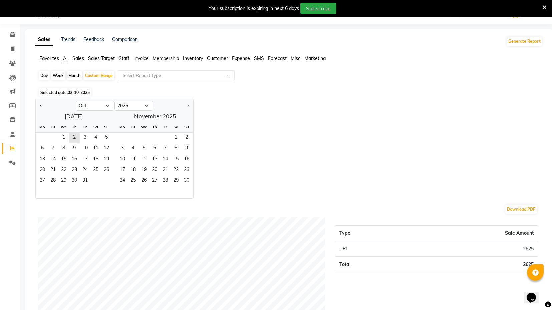
click at [76, 74] on div "Month" at bounding box center [74, 75] width 15 height 9
select select "10"
select select "2025"
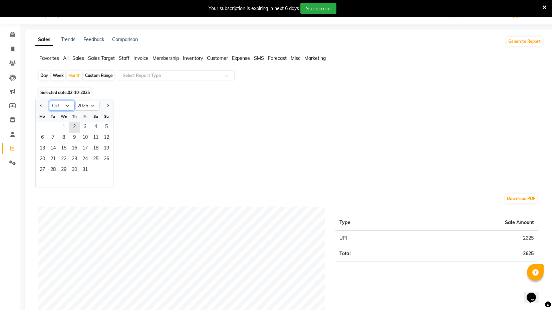
click at [61, 107] on select "Jan Feb Mar Apr May Jun Jul Aug Sep Oct Nov Dec" at bounding box center [61, 106] width 25 height 10
select select "9"
click at [49, 101] on select "Jan Feb Mar Apr May Jun Jul Aug Sep Oct Nov Dec" at bounding box center [61, 106] width 25 height 10
click at [44, 126] on span "1" at bounding box center [42, 127] width 11 height 11
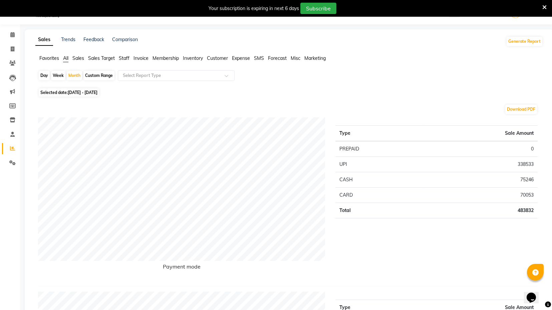
click at [194, 107] on div "Download PDF" at bounding box center [288, 109] width 500 height 11
click at [126, 59] on span "Staff" at bounding box center [124, 58] width 11 height 6
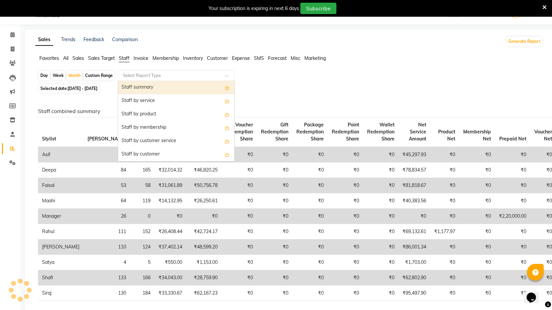
click at [146, 77] on input "text" at bounding box center [170, 75] width 96 height 7
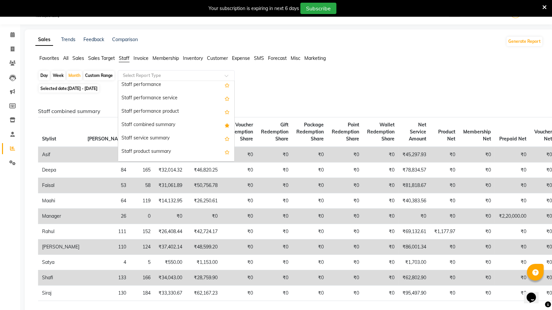
scroll to position [111, 0]
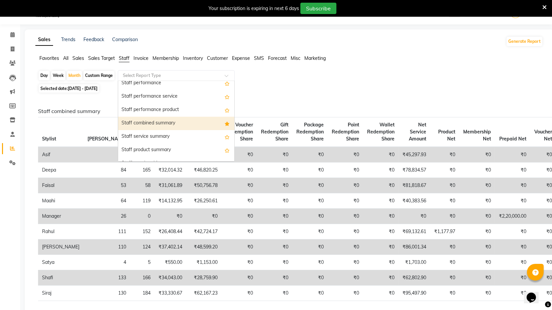
click at [180, 122] on div "Staff combined summary" at bounding box center [176, 123] width 116 height 13
select select "full_report"
select select "csv"
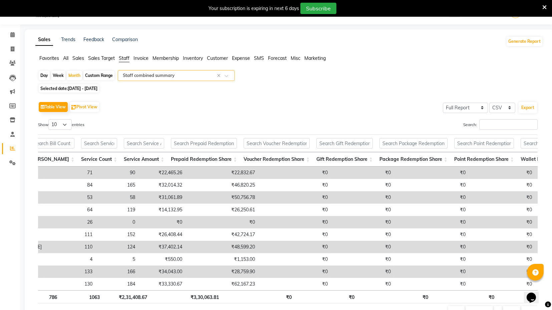
scroll to position [0, 0]
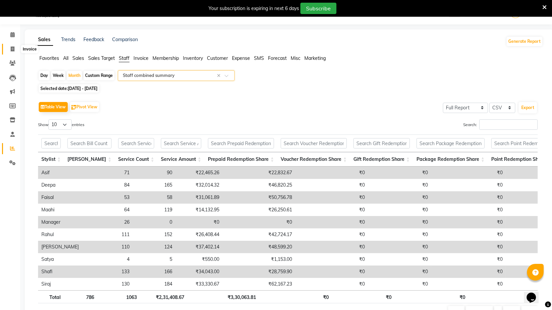
click at [10, 45] on span at bounding box center [13, 49] width 12 height 8
select select "service"
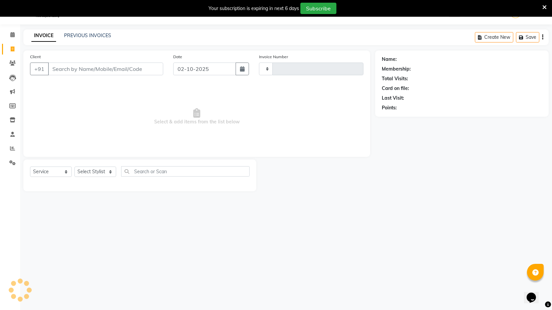
type input "4471"
select select "7082"
click at [77, 34] on link "PREVIOUS INVOICES" at bounding box center [87, 35] width 47 height 6
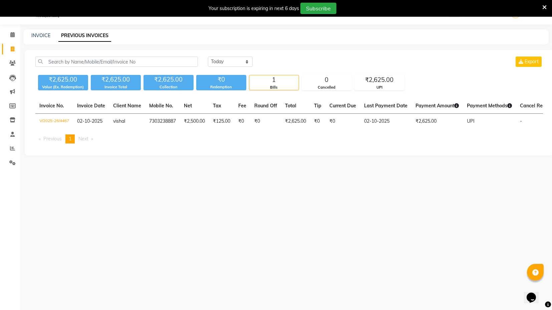
click at [36, 30] on div "INVOICE PREVIOUS INVOICES" at bounding box center [286, 36] width 526 height 15
click at [40, 37] on link "INVOICE" at bounding box center [40, 35] width 19 height 6
select select "7082"
select select "service"
